Goal: Task Accomplishment & Management: Use online tool/utility

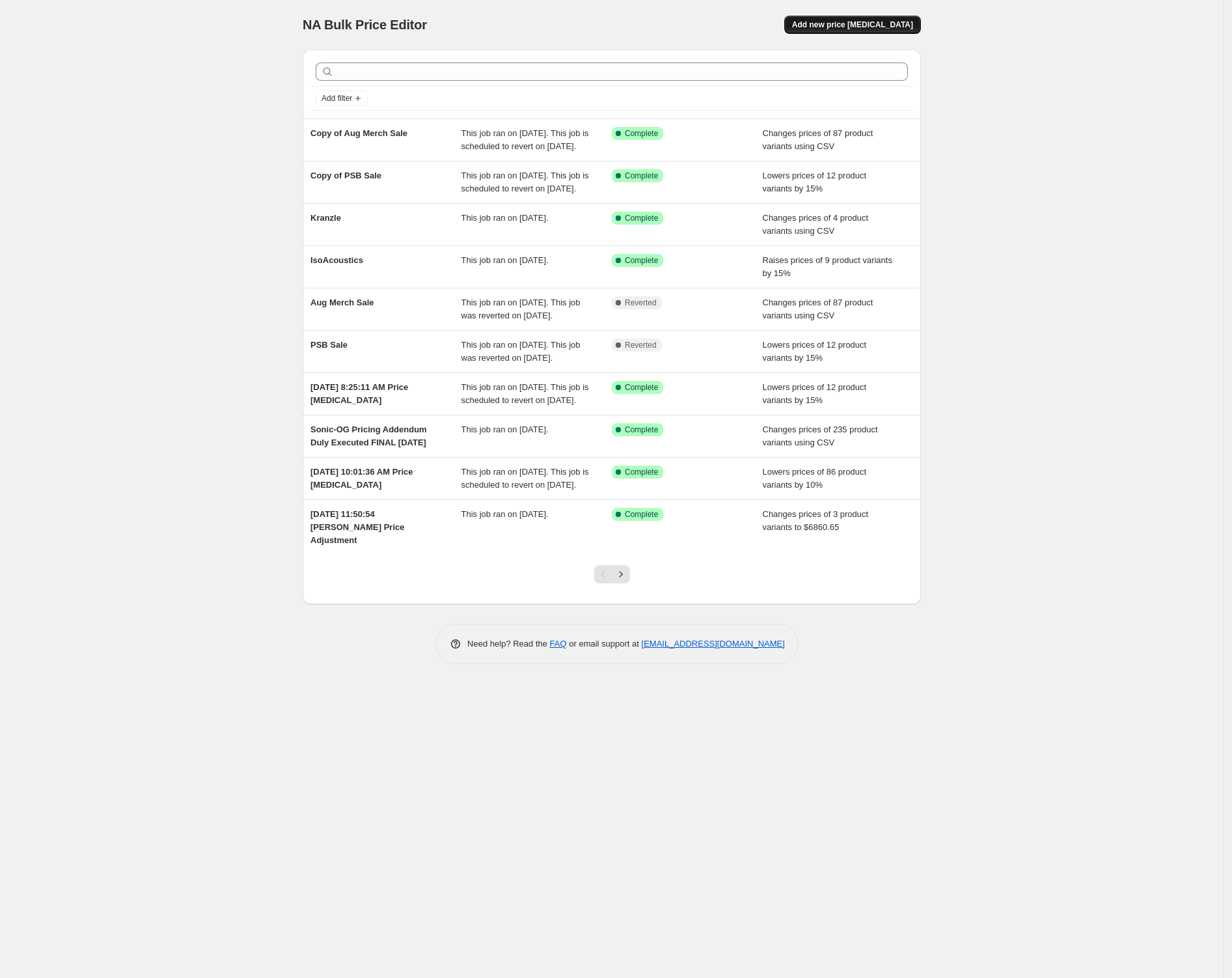
click at [862, 27] on span "Add new price change job" at bounding box center [853, 24] width 121 height 11
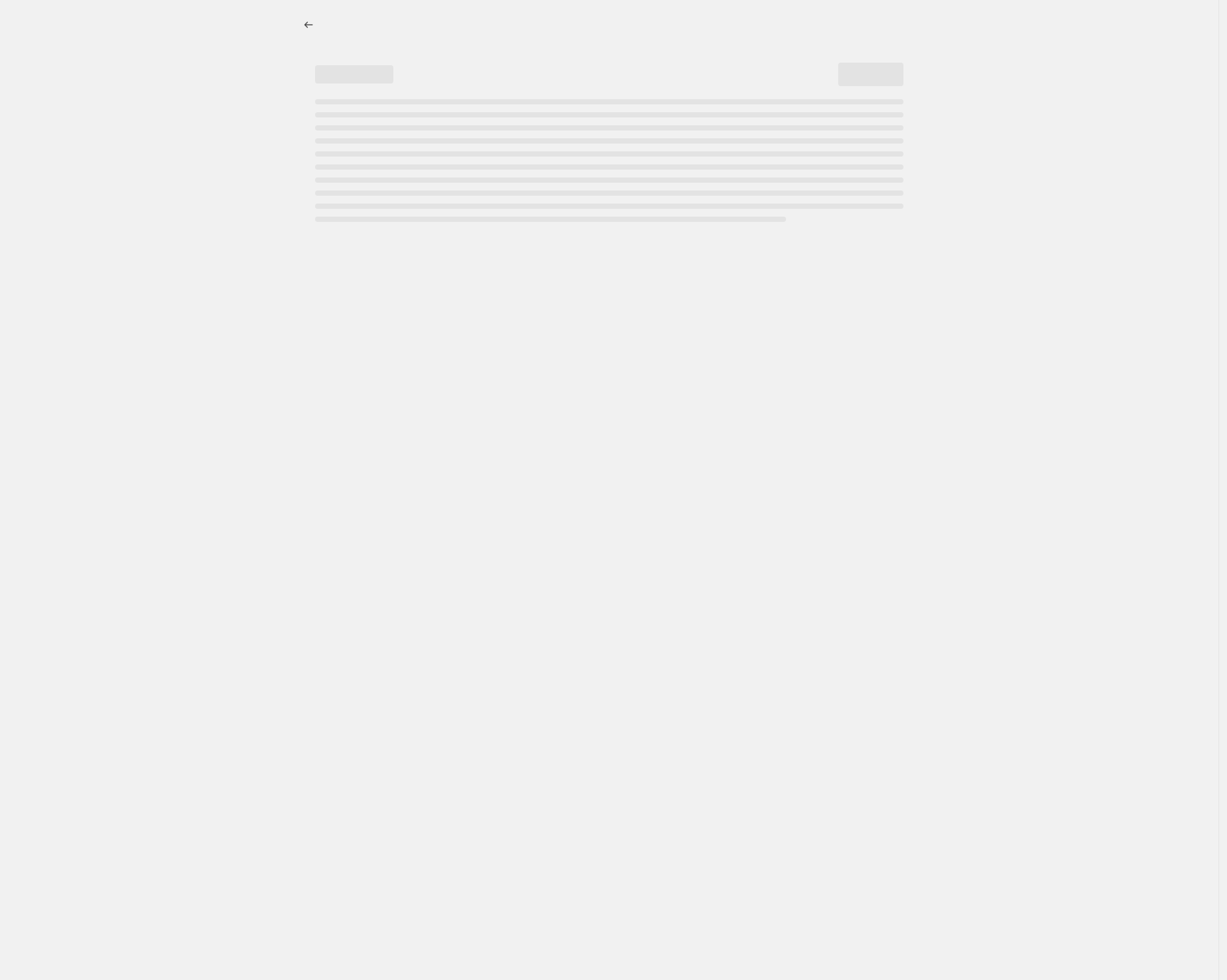
select select "percentage"
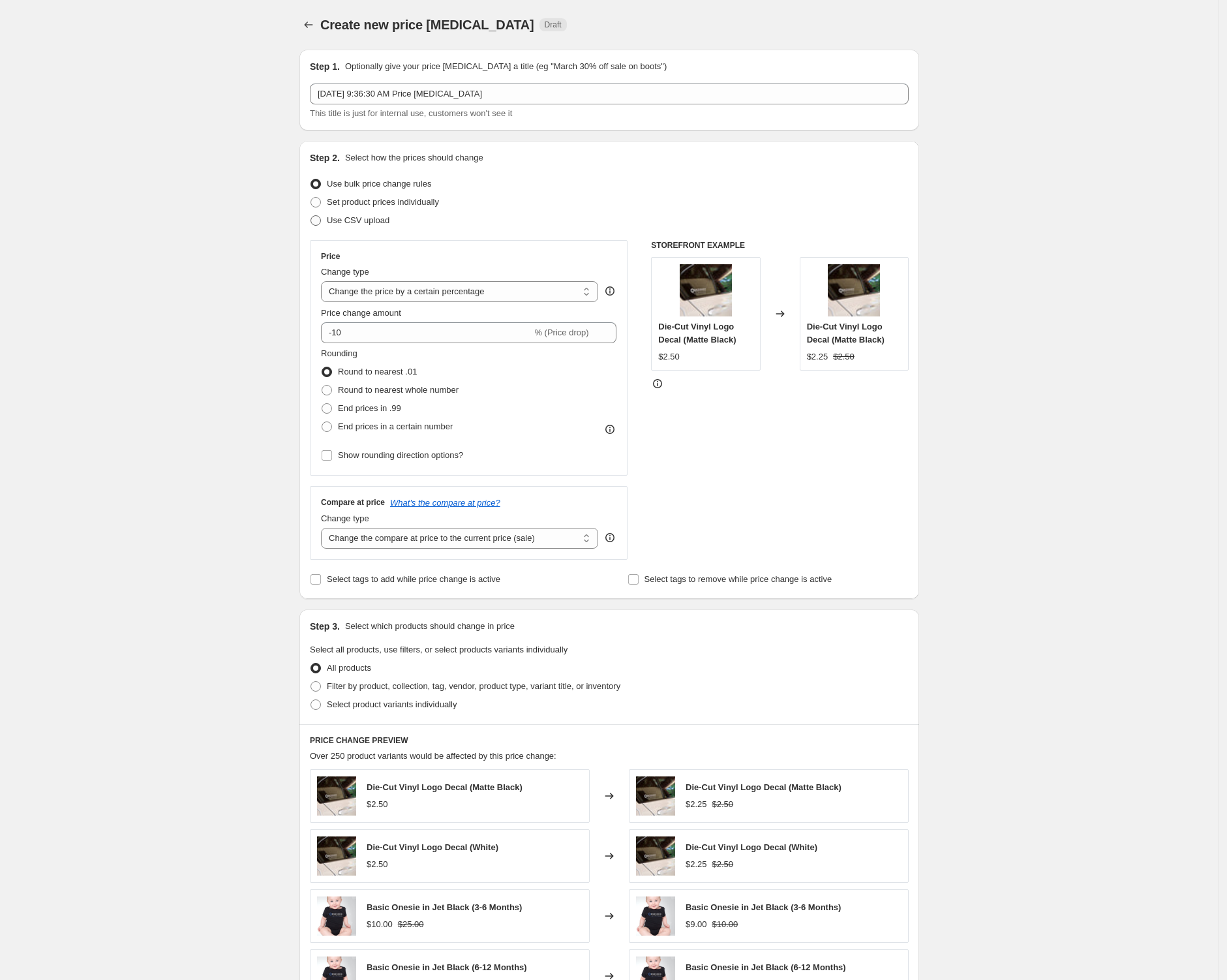
click at [344, 224] on span "Use CSV upload" at bounding box center [358, 220] width 62 height 10
click at [312, 216] on input "Use CSV upload" at bounding box center [311, 215] width 1 height 1
radio input "true"
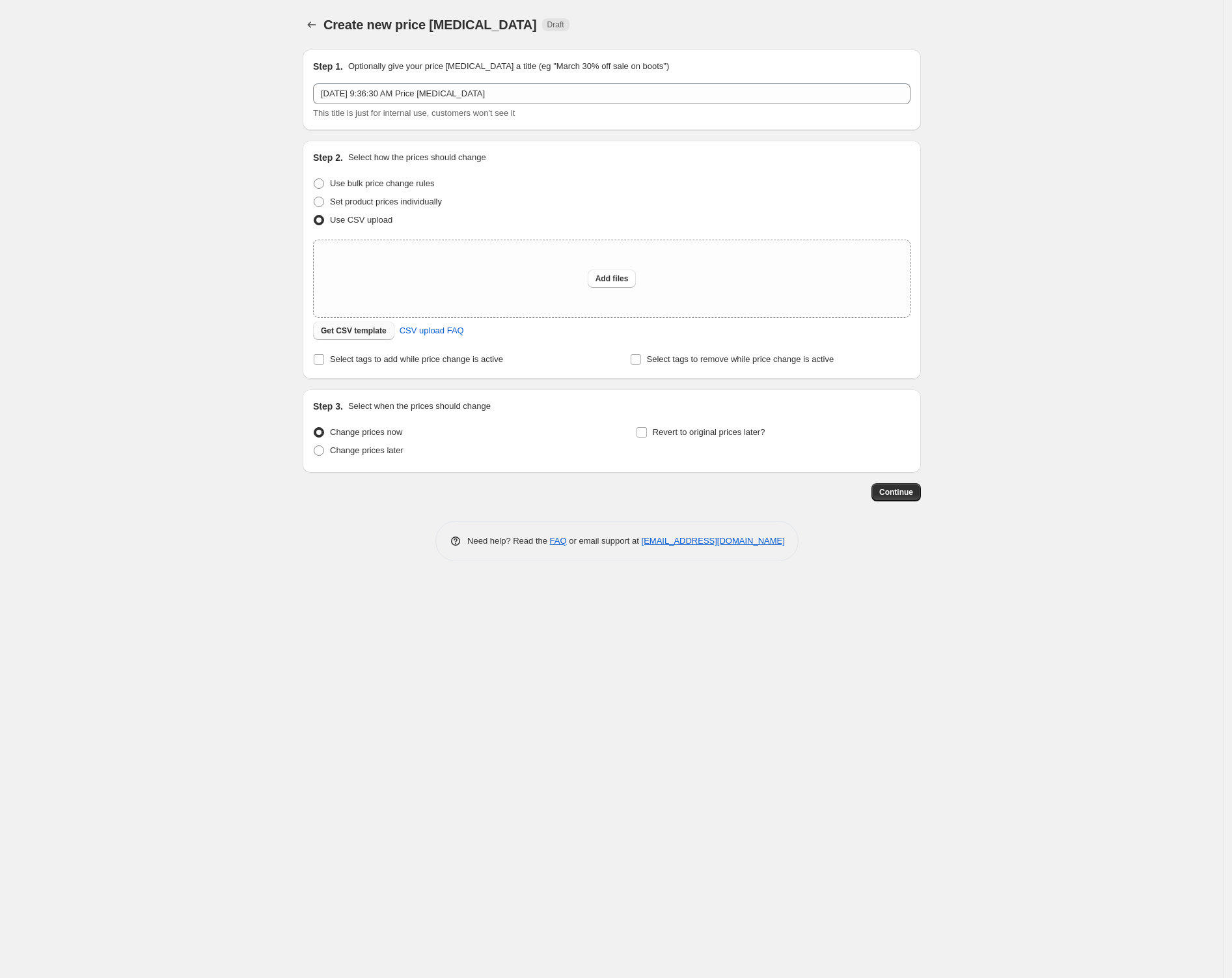
click at [367, 334] on span "Get CSV template" at bounding box center [353, 330] width 66 height 11
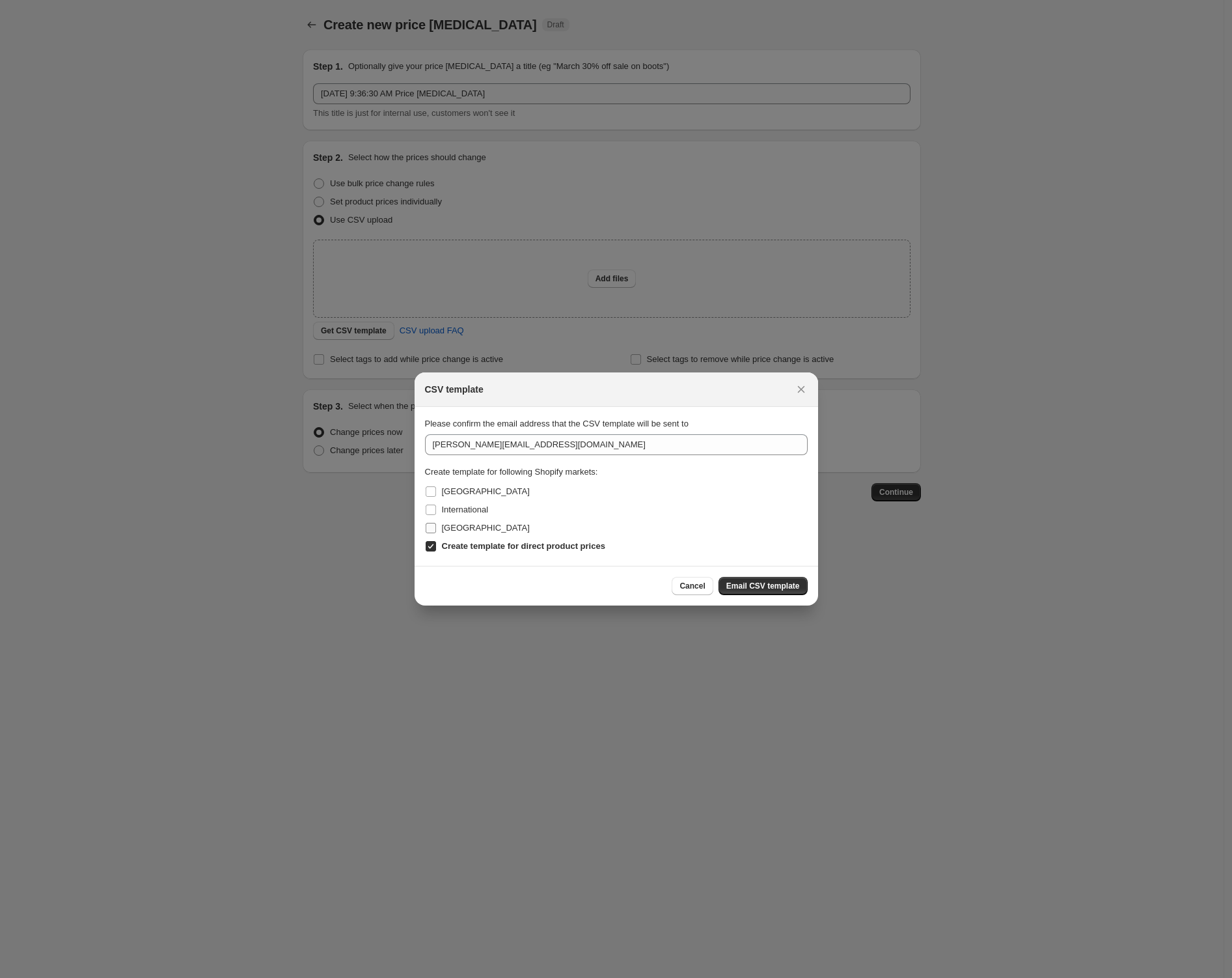
click at [454, 531] on span "United States" at bounding box center [486, 528] width 88 height 10
click at [436, 531] on input "United States" at bounding box center [431, 528] width 11 height 11
checkbox input "true"
click at [780, 589] on span "Email CSV template" at bounding box center [763, 585] width 74 height 11
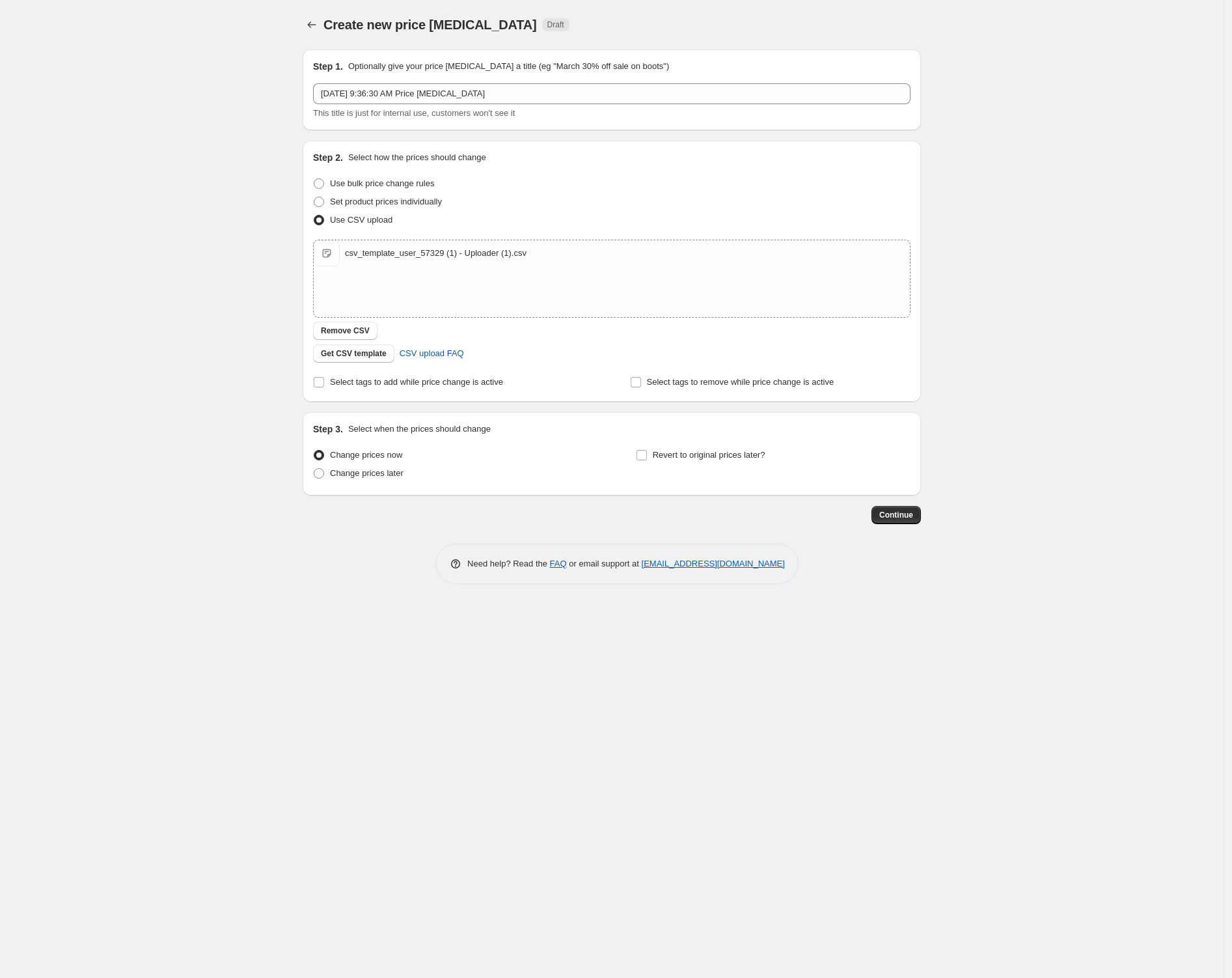
click at [172, 259] on div "Create new price change job. This page is ready Create new price change job Dra…" at bounding box center [612, 489] width 1224 height 978
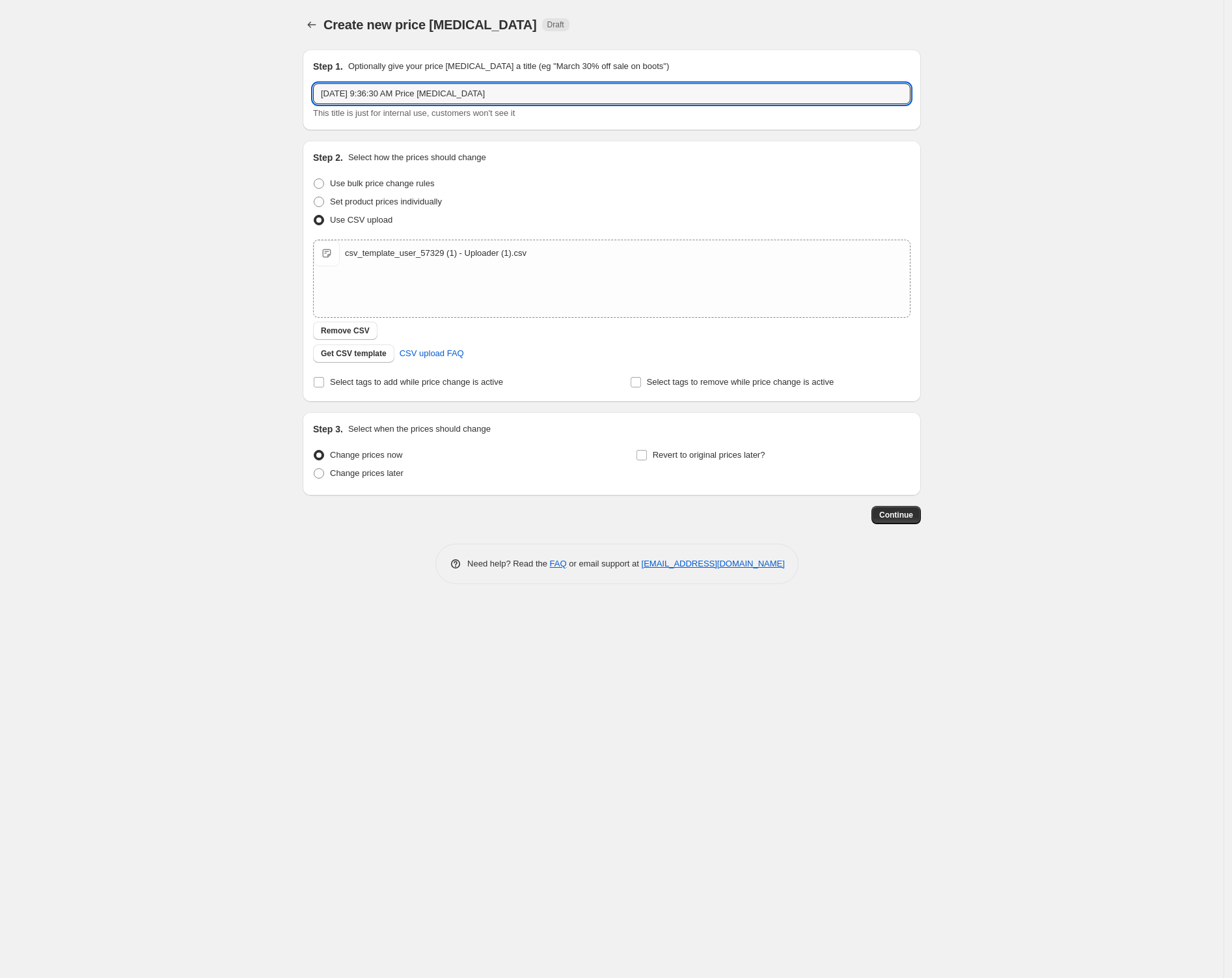
drag, startPoint x: 430, startPoint y: 96, endPoint x: 633, endPoint y: 104, distance: 203.2
click at [607, 100] on input "Aug 13, 2025, 9:36:30 AM Price change job" at bounding box center [612, 94] width 597 height 21
type input "Aug 13, 2025, 9:36:30 AM Coronet"
click at [393, 477] on span "Change prices later" at bounding box center [367, 473] width 74 height 10
click at [314, 469] on input "Change prices later" at bounding box center [314, 468] width 1 height 1
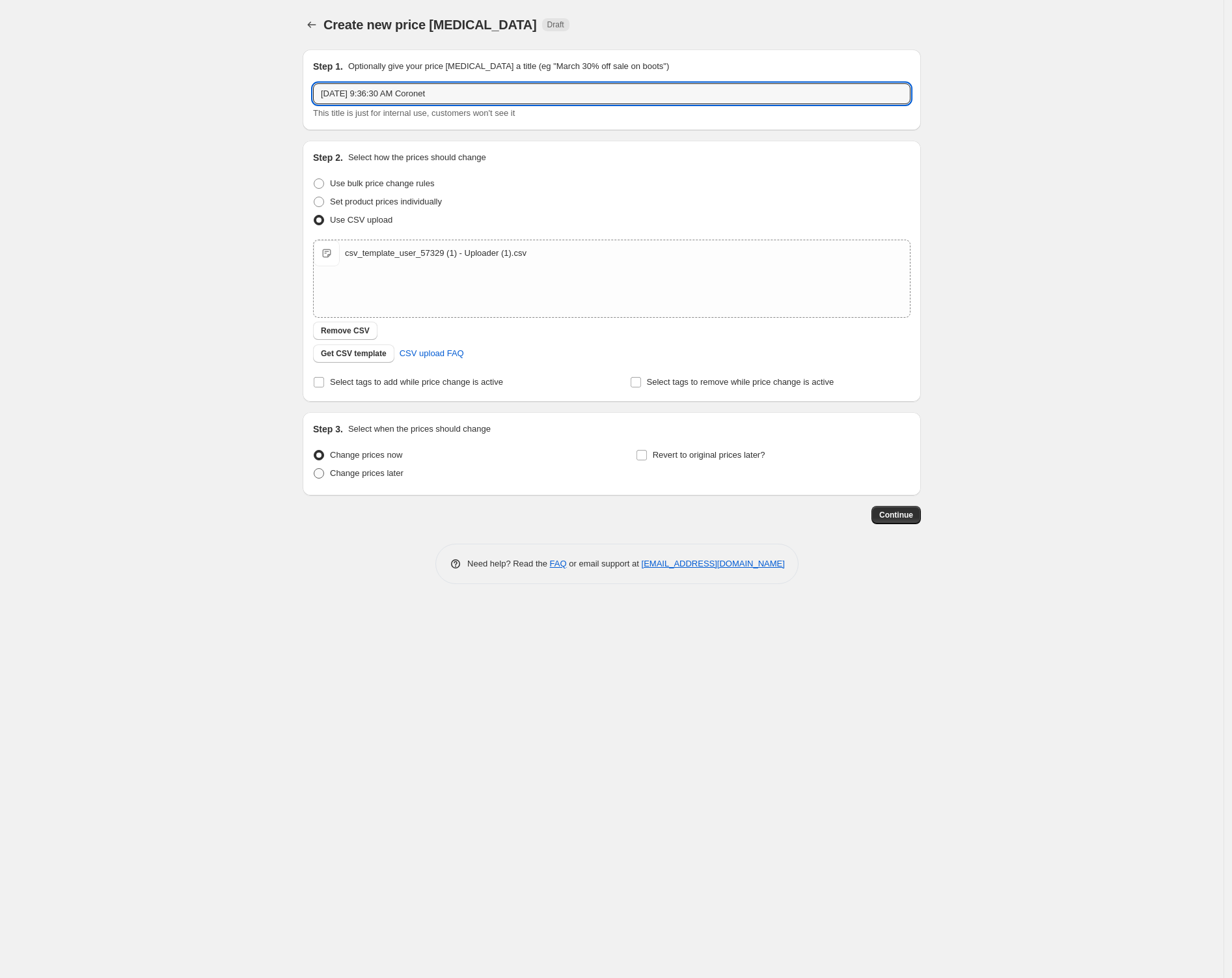
radio input "true"
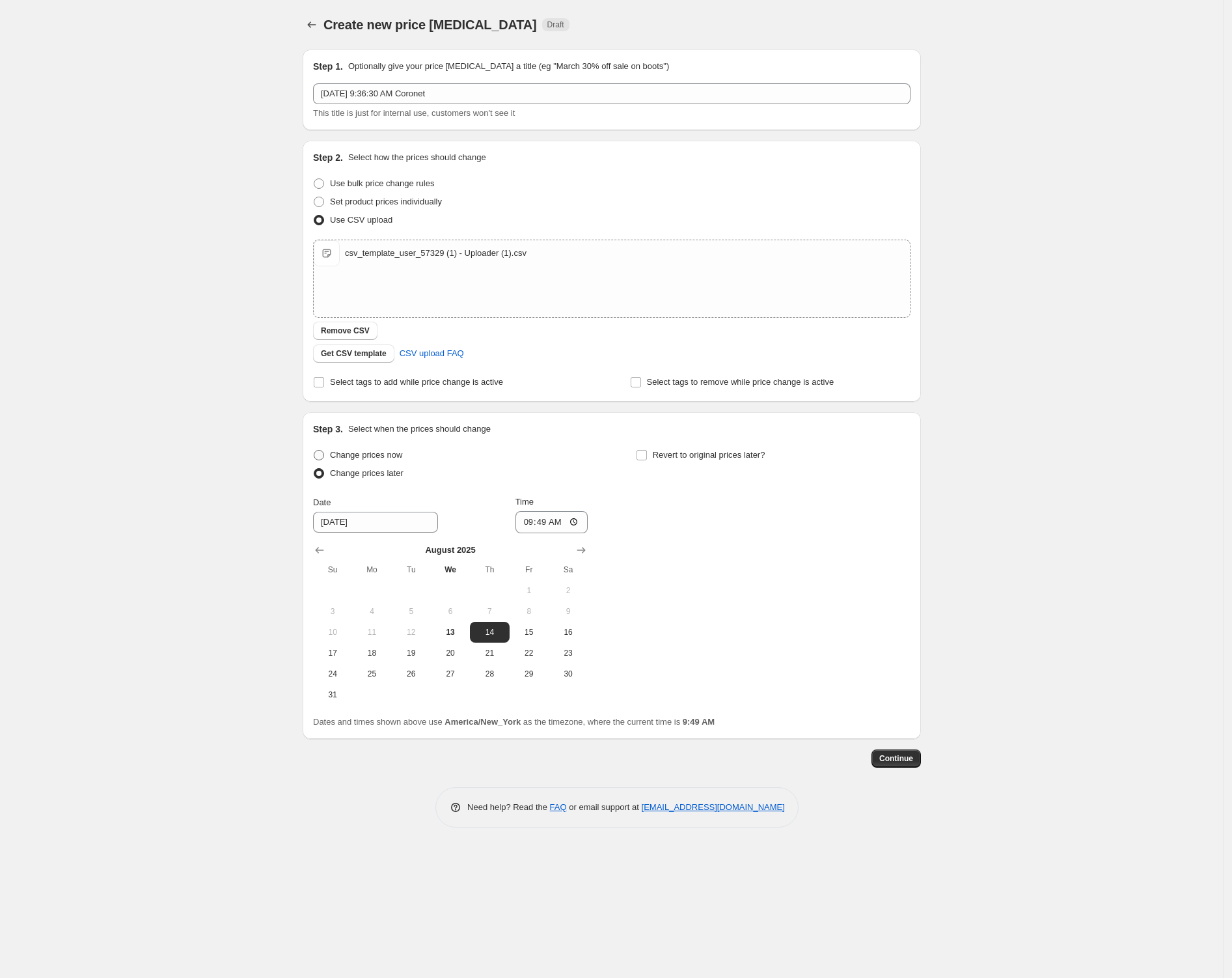
click at [390, 453] on span "Change prices now" at bounding box center [366, 455] width 72 height 10
click at [314, 450] on input "Change prices now" at bounding box center [314, 450] width 1 height 1
radio input "true"
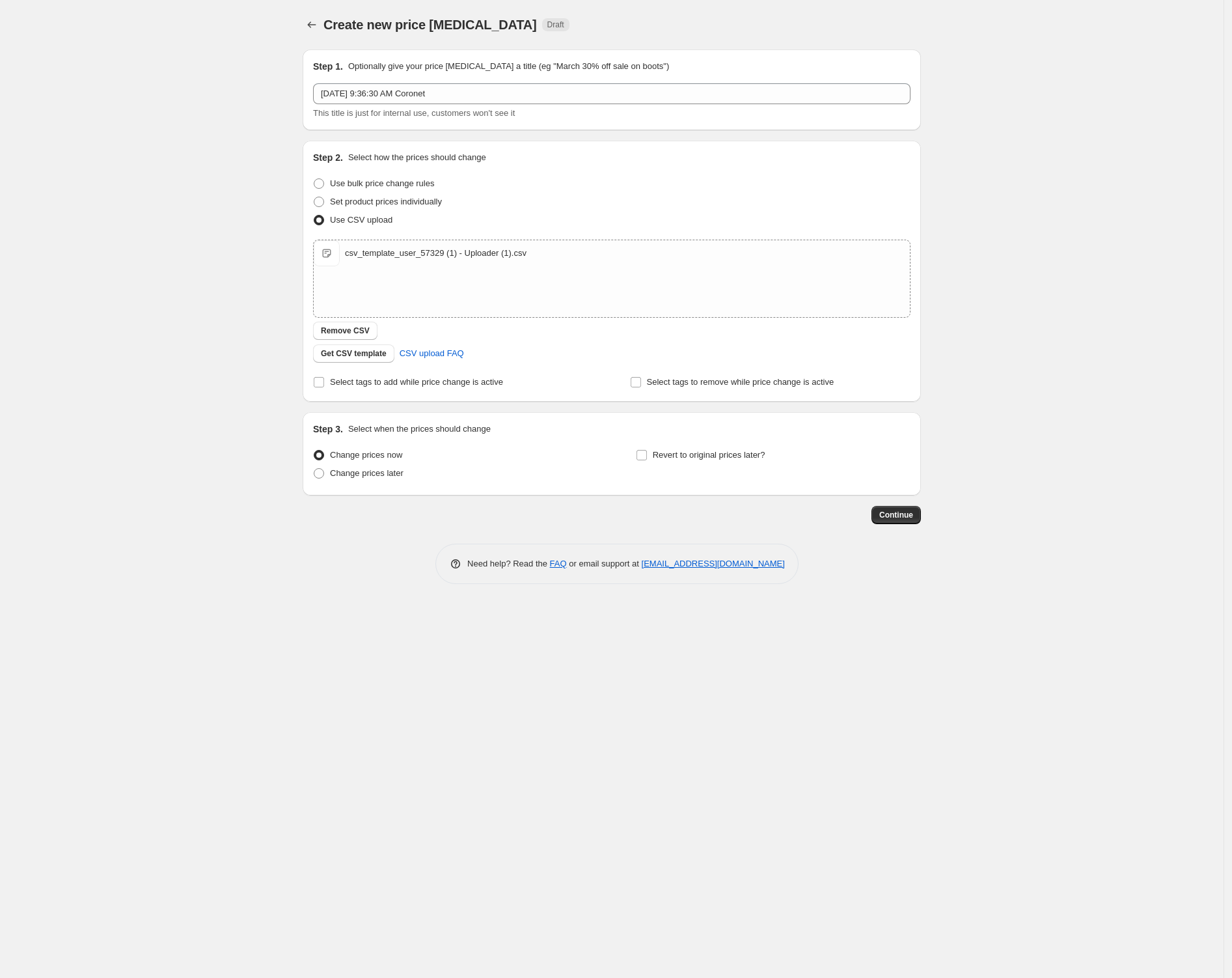
click at [900, 506] on div "Continue" at bounding box center [612, 515] width 618 height 19
click at [901, 506] on button "Continue" at bounding box center [896, 515] width 49 height 19
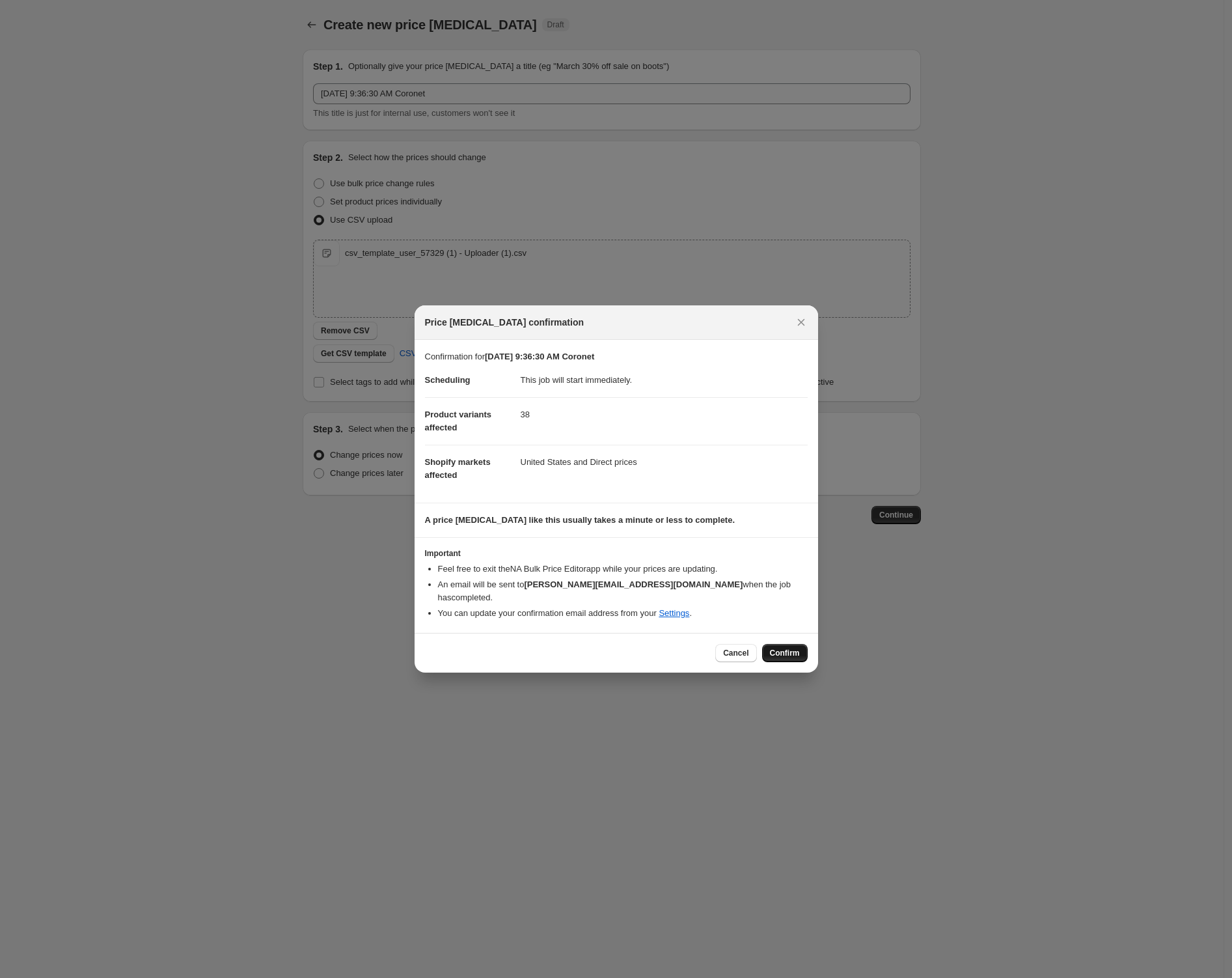
click at [779, 649] on span "Confirm" at bounding box center [784, 653] width 30 height 11
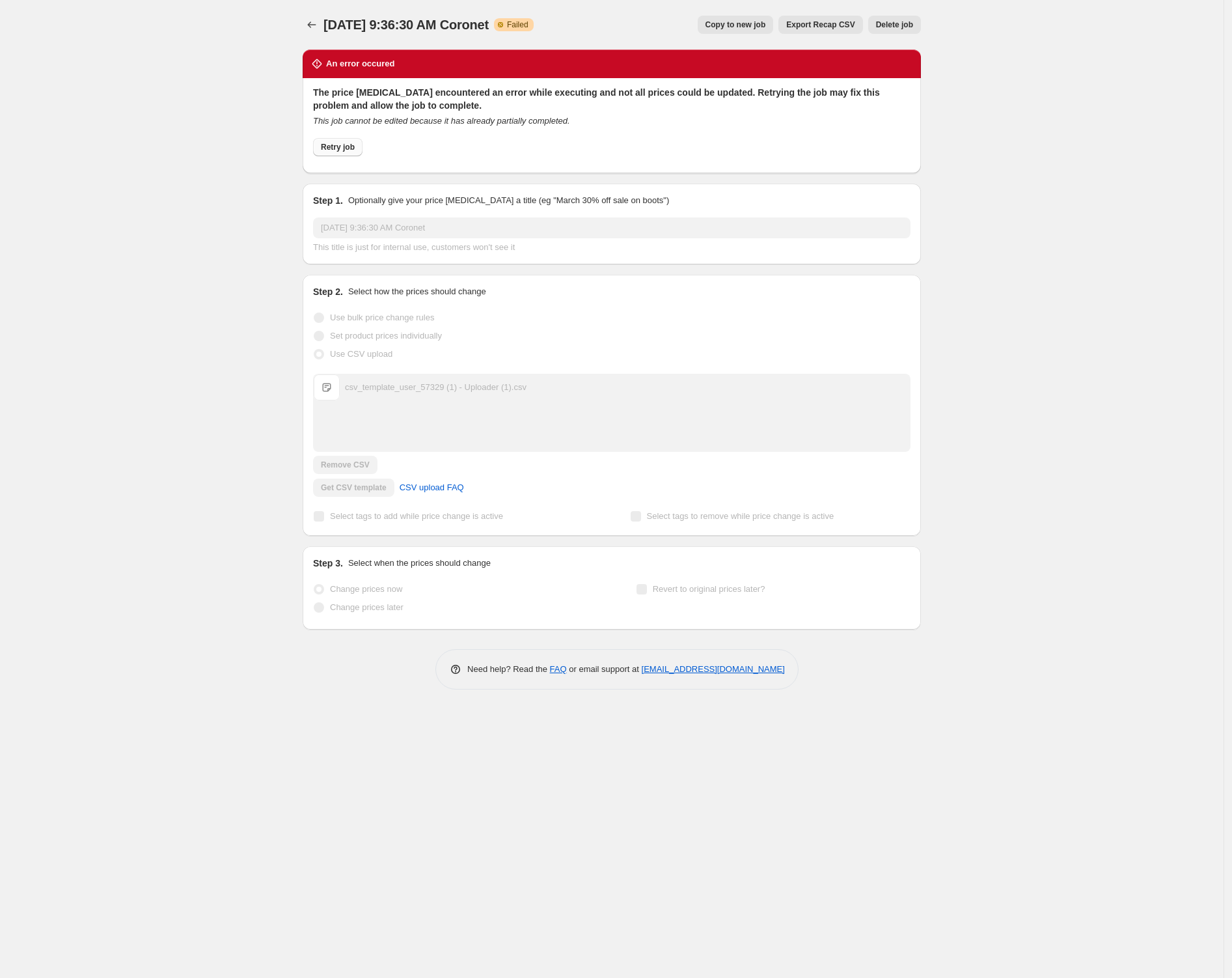
click at [352, 148] on span "Retry job" at bounding box center [338, 147] width 34 height 11
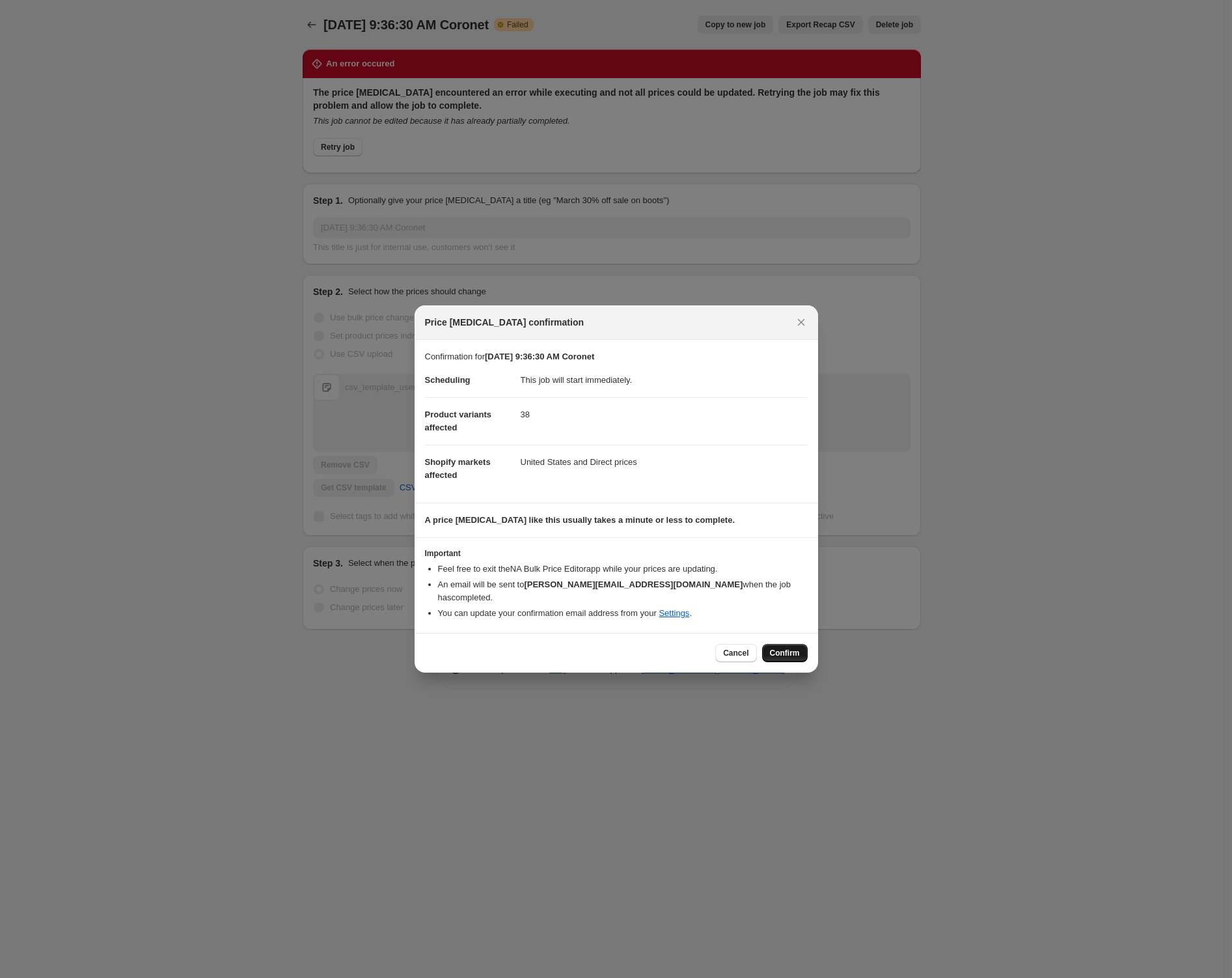
click at [774, 648] on span "Confirm" at bounding box center [784, 653] width 30 height 11
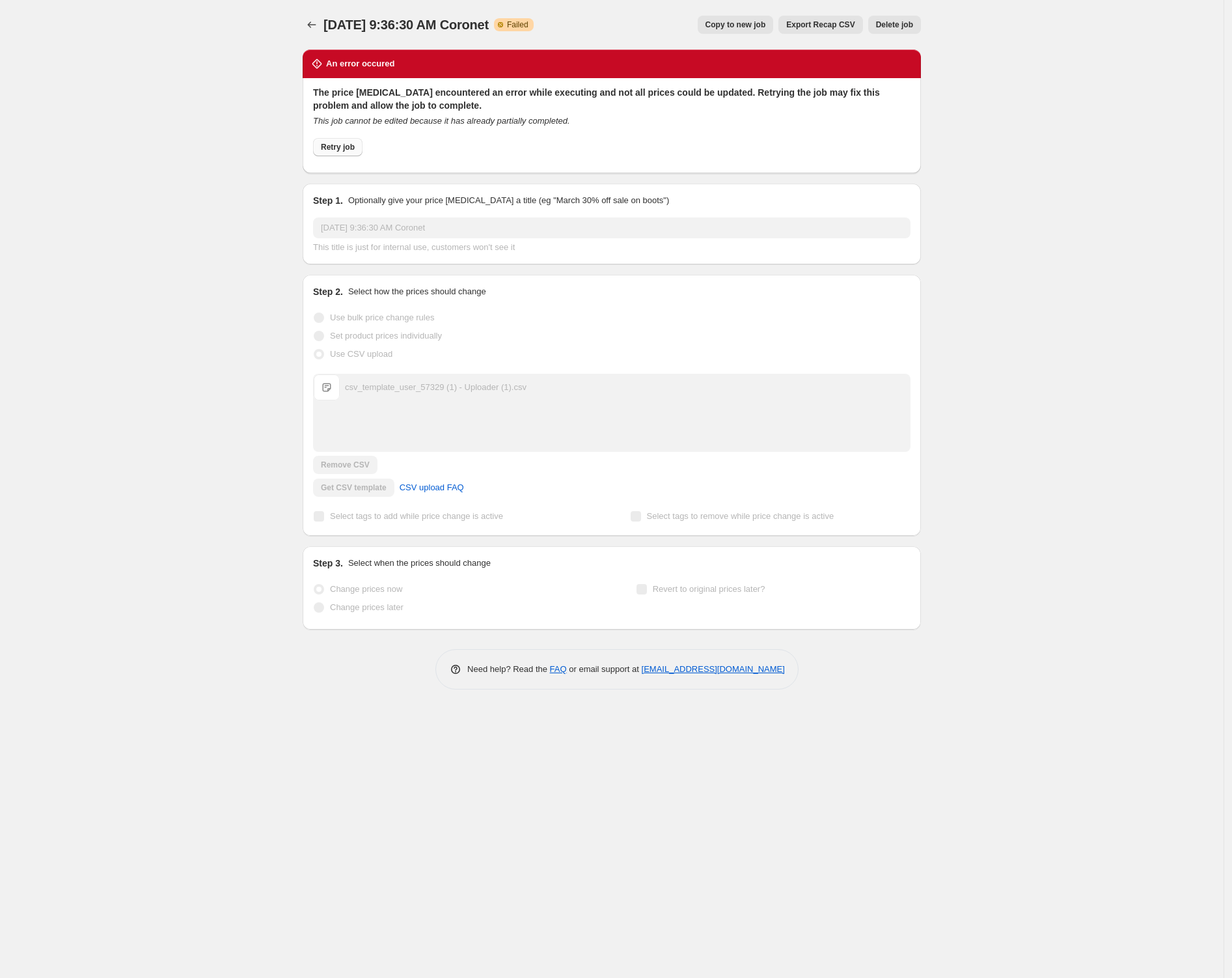
click at [342, 147] on span "Retry job" at bounding box center [338, 147] width 34 height 11
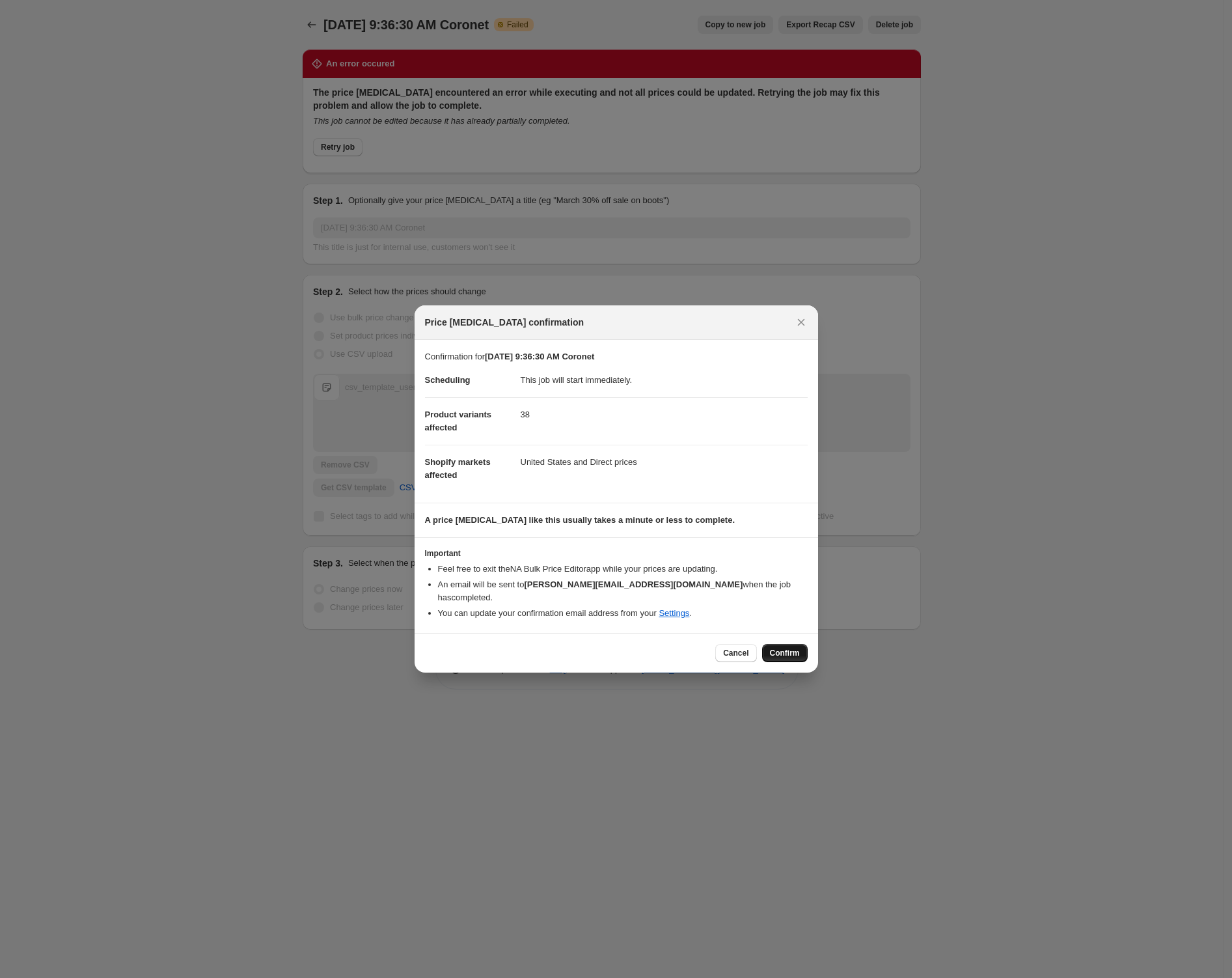
click at [783, 649] on span "Confirm" at bounding box center [784, 653] width 30 height 11
